Goal: Transaction & Acquisition: Purchase product/service

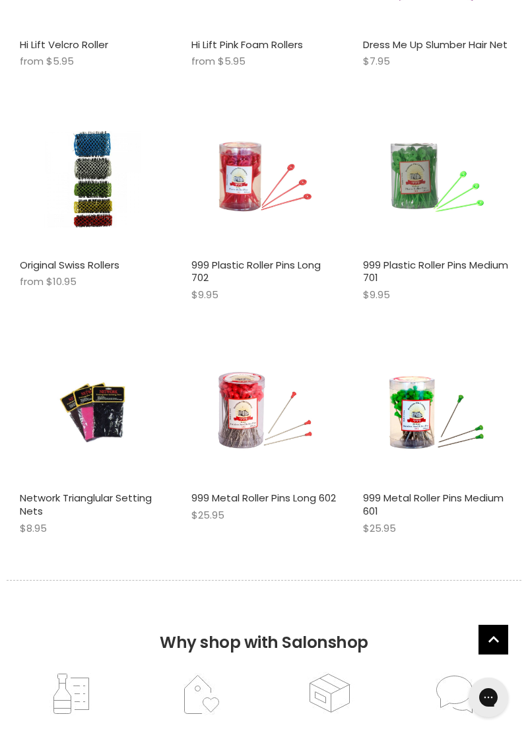
scroll to position [716, 0]
click at [225, 282] on link "999 Plastic Roller Pins Long 702" at bounding box center [255, 270] width 129 height 27
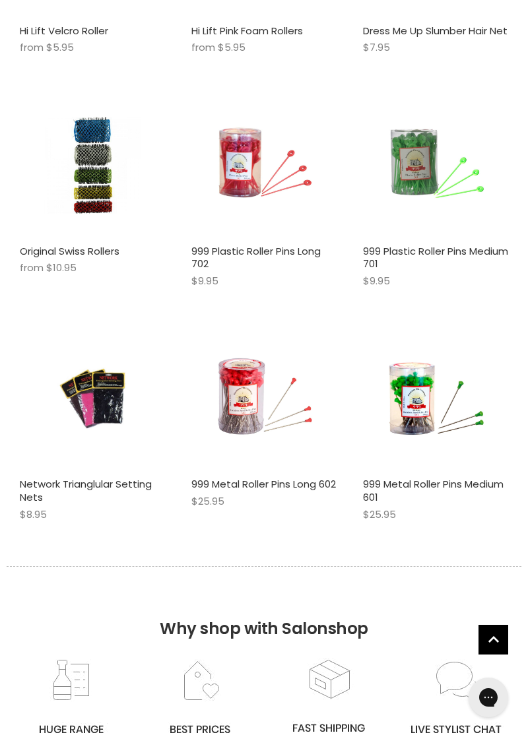
scroll to position [778, 0]
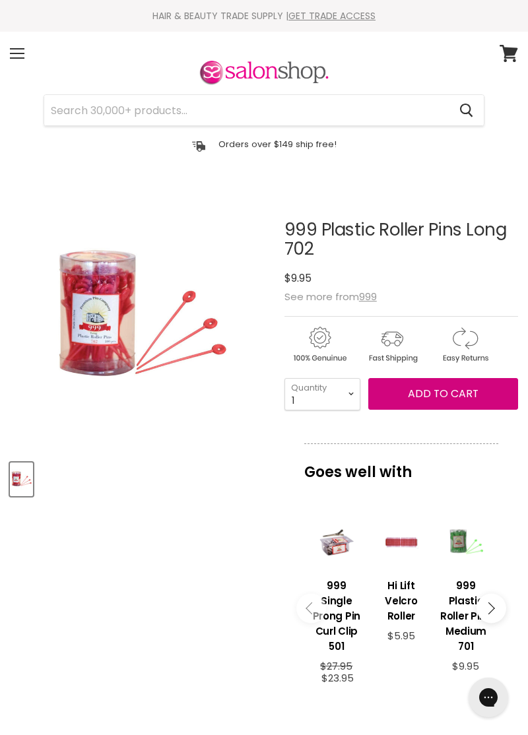
click at [452, 395] on span "Add to cart" at bounding box center [443, 393] width 71 height 15
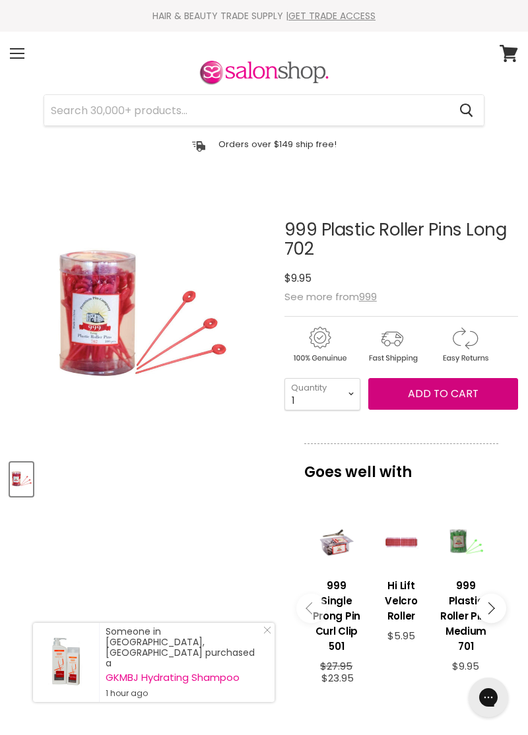
click at [421, 386] on button "Add to cart" at bounding box center [443, 394] width 150 height 32
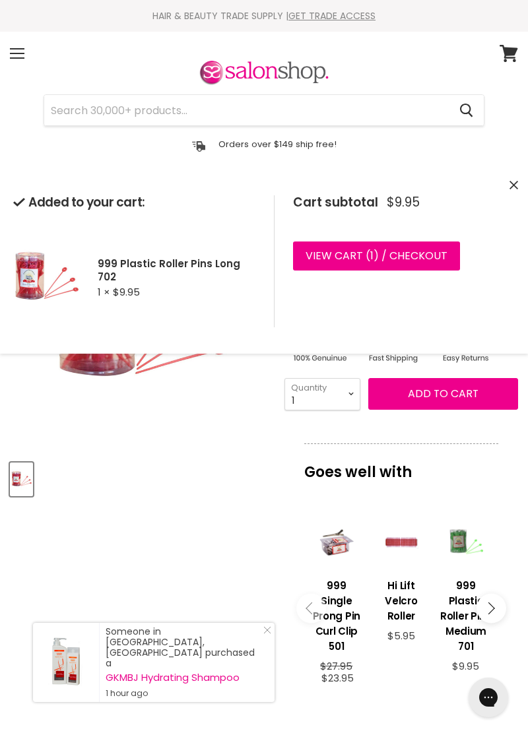
click at [424, 255] on link "View cart ( 1 ) / Checkout" at bounding box center [376, 256] width 167 height 29
